Goal: Task Accomplishment & Management: Complete application form

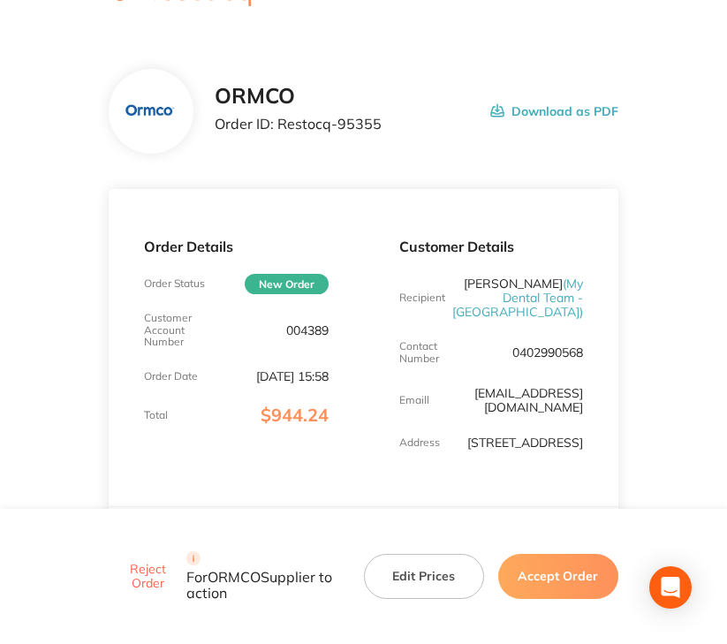
scroll to position [88, 0]
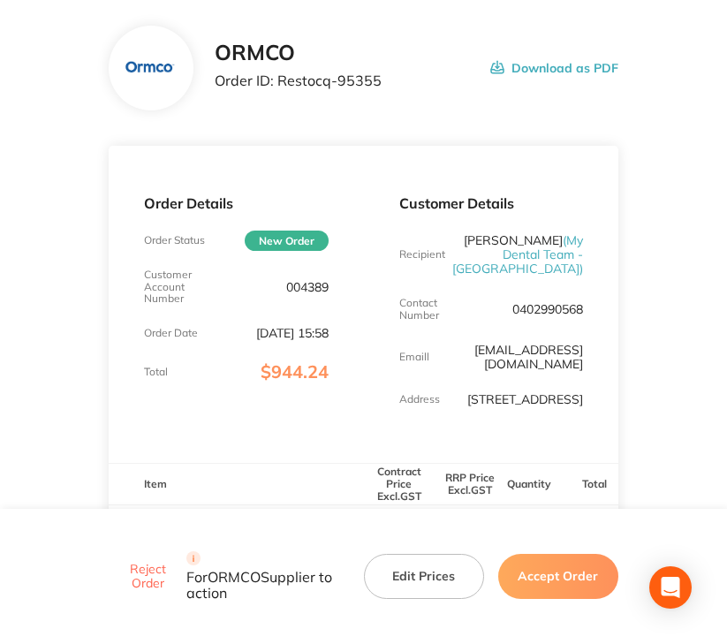
click at [553, 583] on button "Accept Order" at bounding box center [558, 577] width 120 height 44
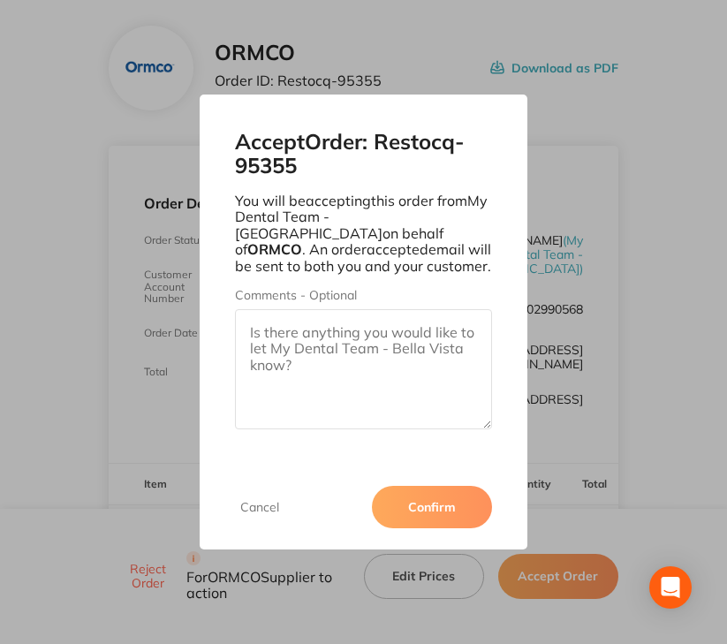
click at [424, 509] on button "Confirm" at bounding box center [432, 507] width 120 height 42
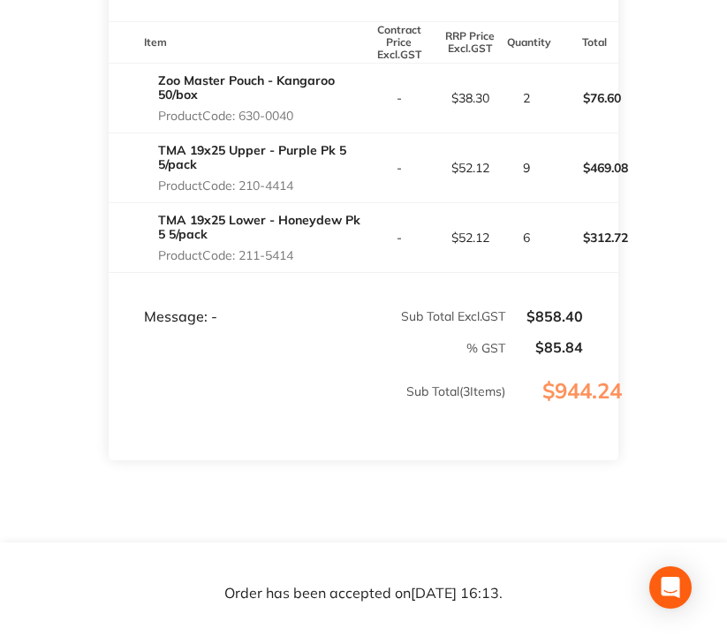
scroll to position [0, 0]
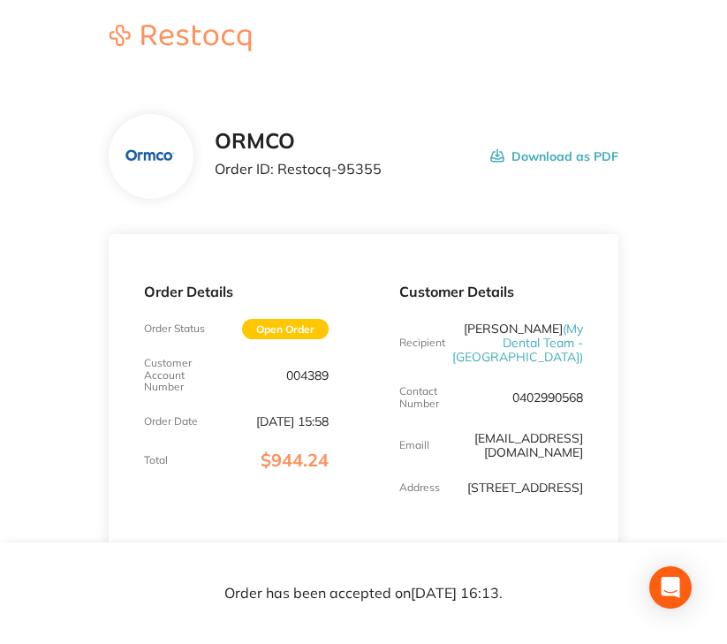
click at [301, 379] on p "004389" at bounding box center [307, 375] width 42 height 14
click at [383, 163] on div "ORMCO Order ID: Restocq- 95355 Download as PDF" at bounding box center [416, 156] width 403 height 55
copy p "95355"
drag, startPoint x: 350, startPoint y: 168, endPoint x: 336, endPoint y: 168, distance: 13.2
click at [336, 168] on div "ORMCO Order ID: Restocq- 95355 Download as PDF" at bounding box center [416, 156] width 403 height 55
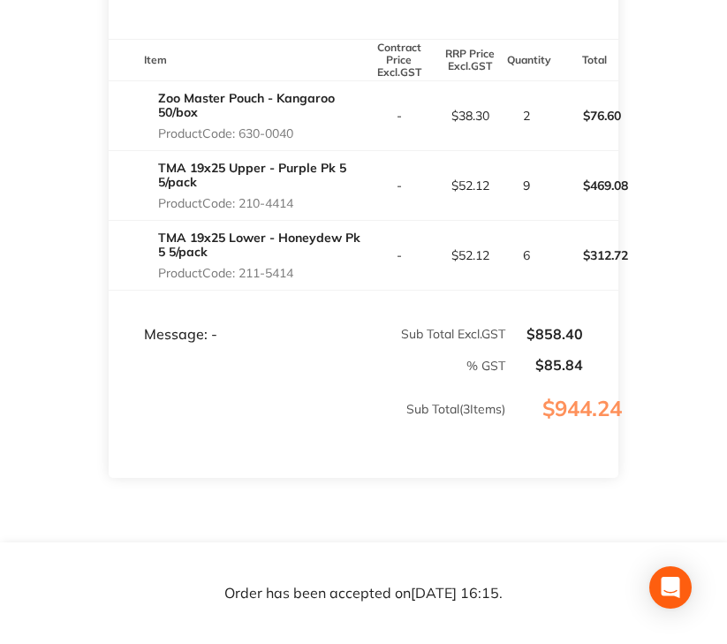
scroll to position [530, 0]
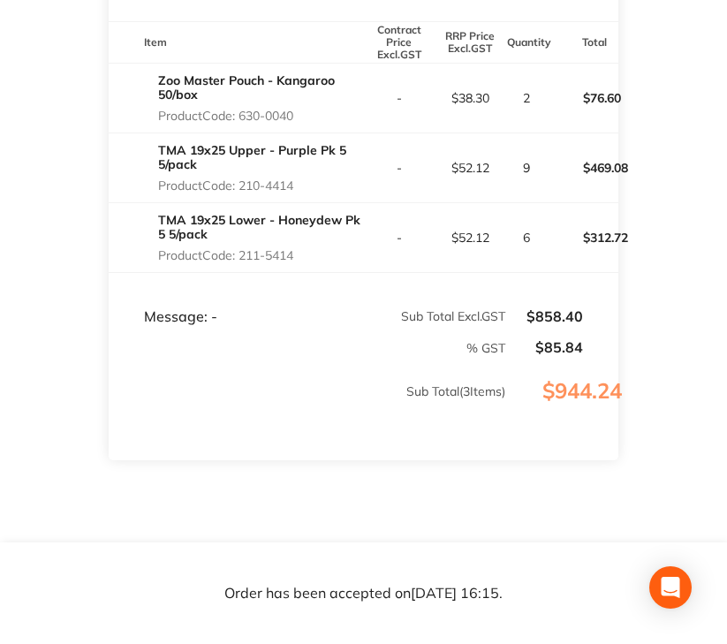
copy p "630-0040"
drag, startPoint x: 308, startPoint y: 144, endPoint x: 242, endPoint y: 145, distance: 66.2
click at [242, 123] on p "Product Code: 630-0040" at bounding box center [260, 116] width 205 height 14
copy p "210-4414"
drag, startPoint x: 299, startPoint y: 215, endPoint x: 241, endPoint y: 215, distance: 58.3
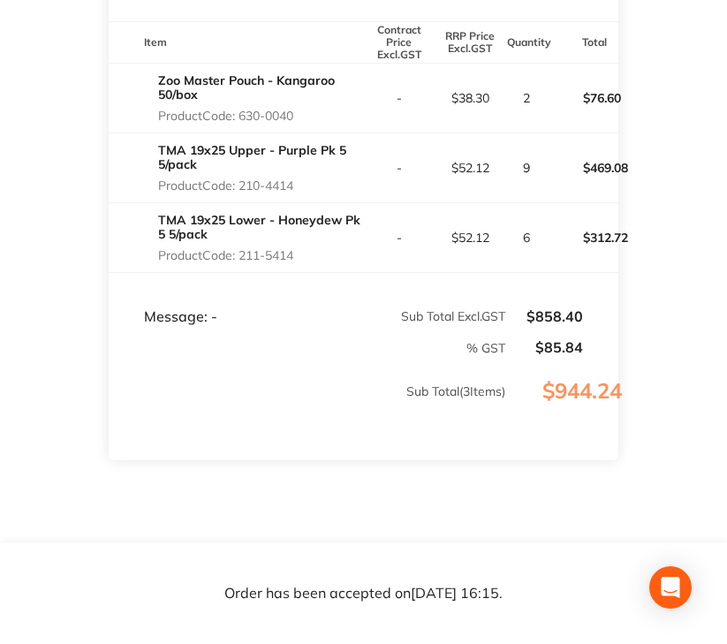
click at [241, 193] on p "Product Code: 210-4414" at bounding box center [260, 185] width 205 height 14
copy p "11-5414"
copy p "211-5414"
drag, startPoint x: 306, startPoint y: 280, endPoint x: 244, endPoint y: 284, distance: 62.8
click at [244, 262] on p "Product Code: 211-5414" at bounding box center [260, 255] width 205 height 14
